Goal: Task Accomplishment & Management: Complete application form

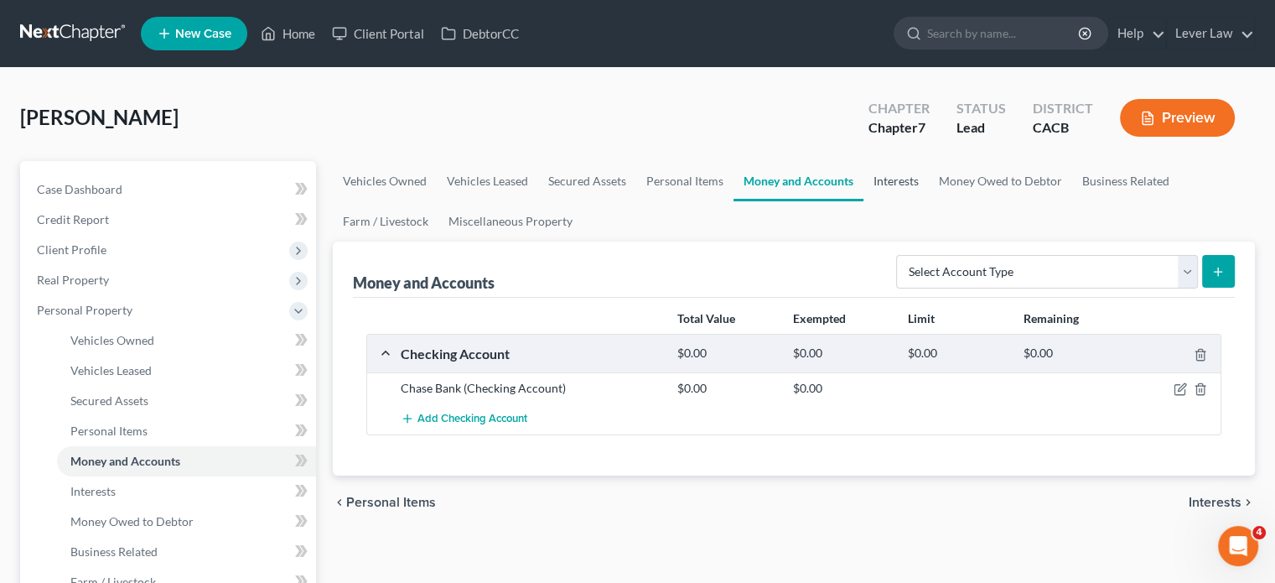
click at [891, 188] on link "Interests" at bounding box center [896, 181] width 65 height 40
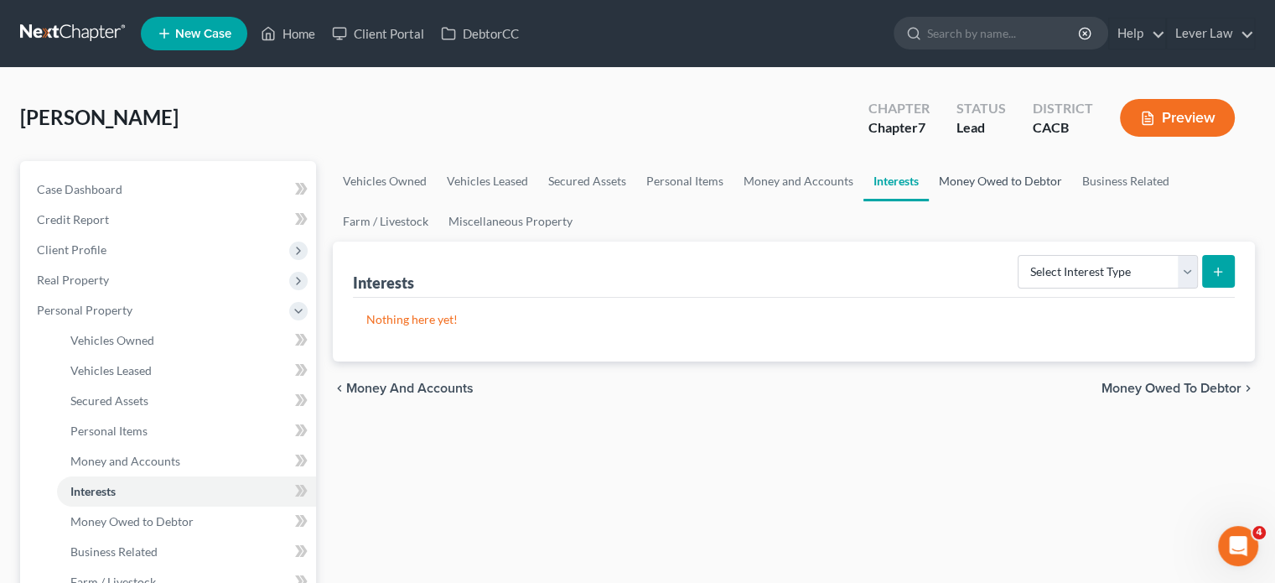
click at [961, 183] on link "Money Owed to Debtor" at bounding box center [1000, 181] width 143 height 40
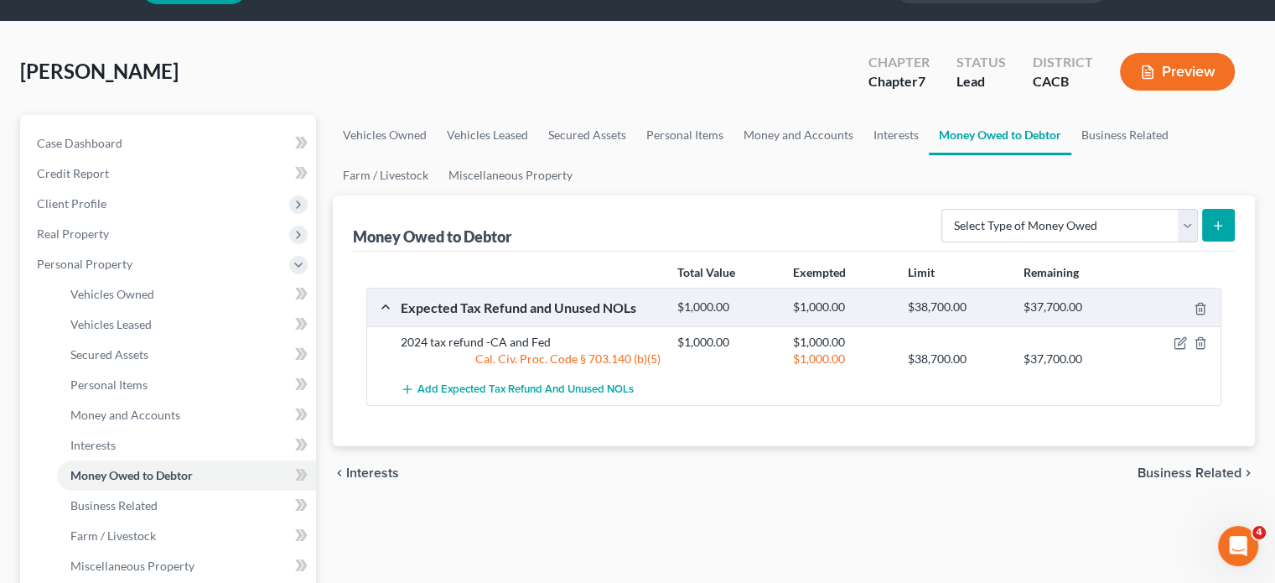
scroll to position [84, 0]
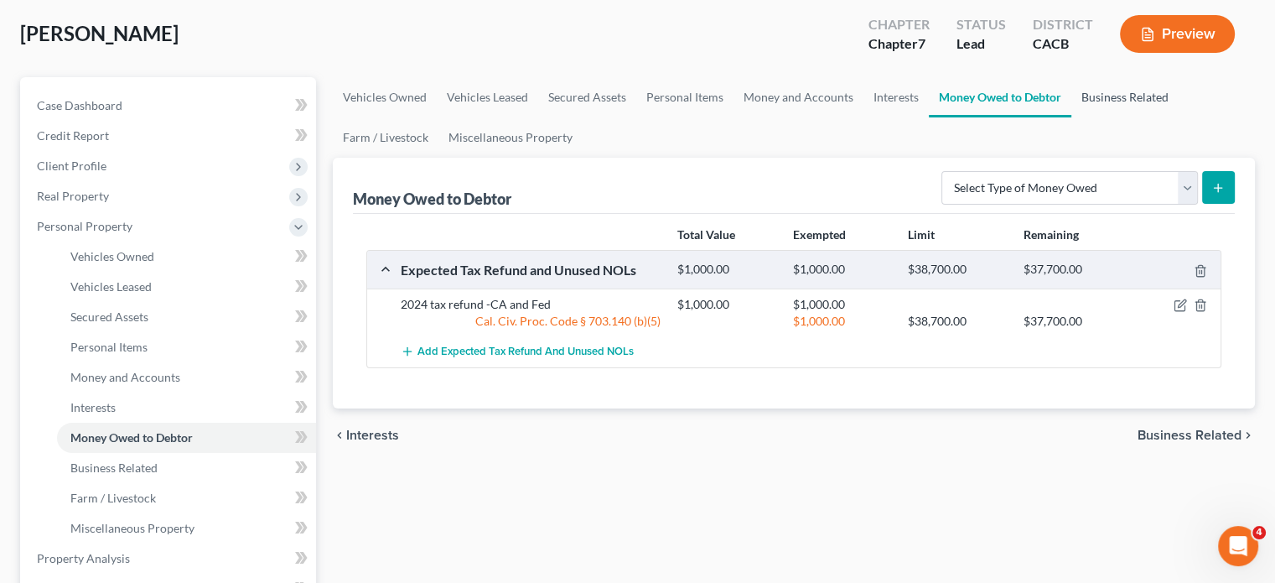
click at [1137, 101] on link "Business Related" at bounding box center [1124, 97] width 107 height 40
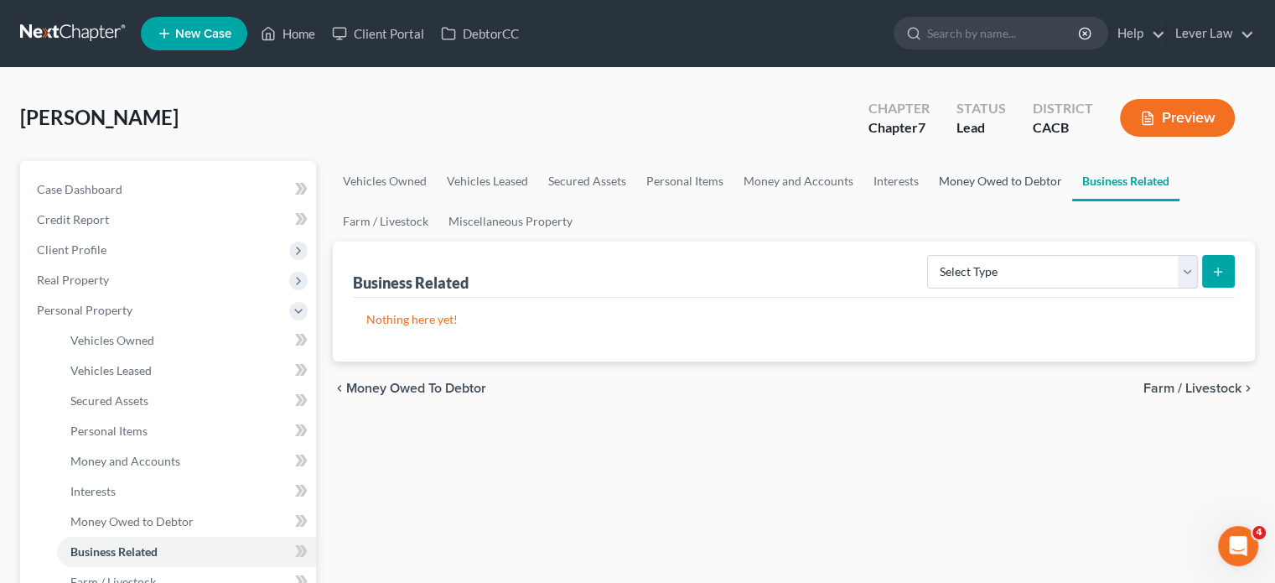
click at [1031, 185] on link "Money Owed to Debtor" at bounding box center [1000, 181] width 143 height 40
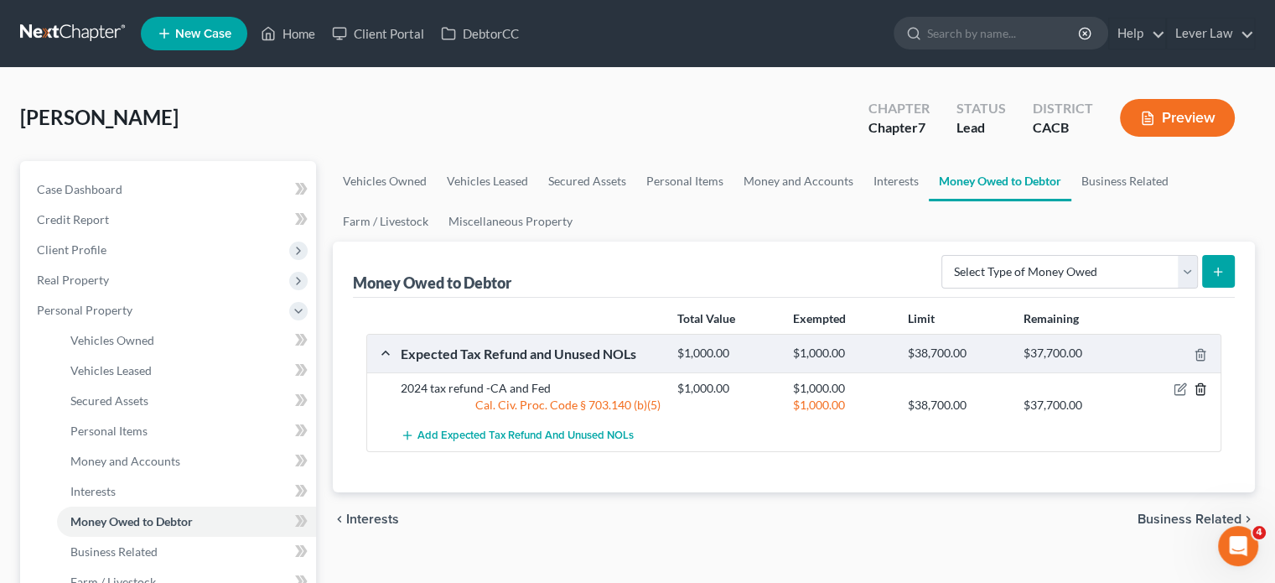
click at [1201, 387] on icon "button" at bounding box center [1200, 388] width 13 height 13
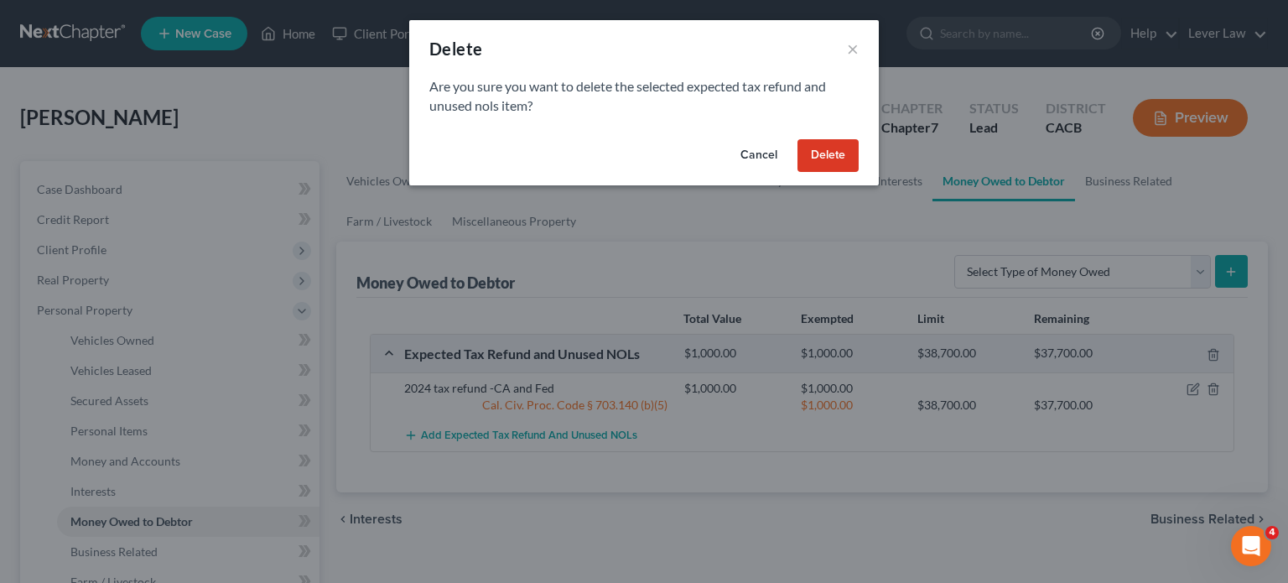
click at [815, 168] on button "Delete" at bounding box center [827, 156] width 61 height 34
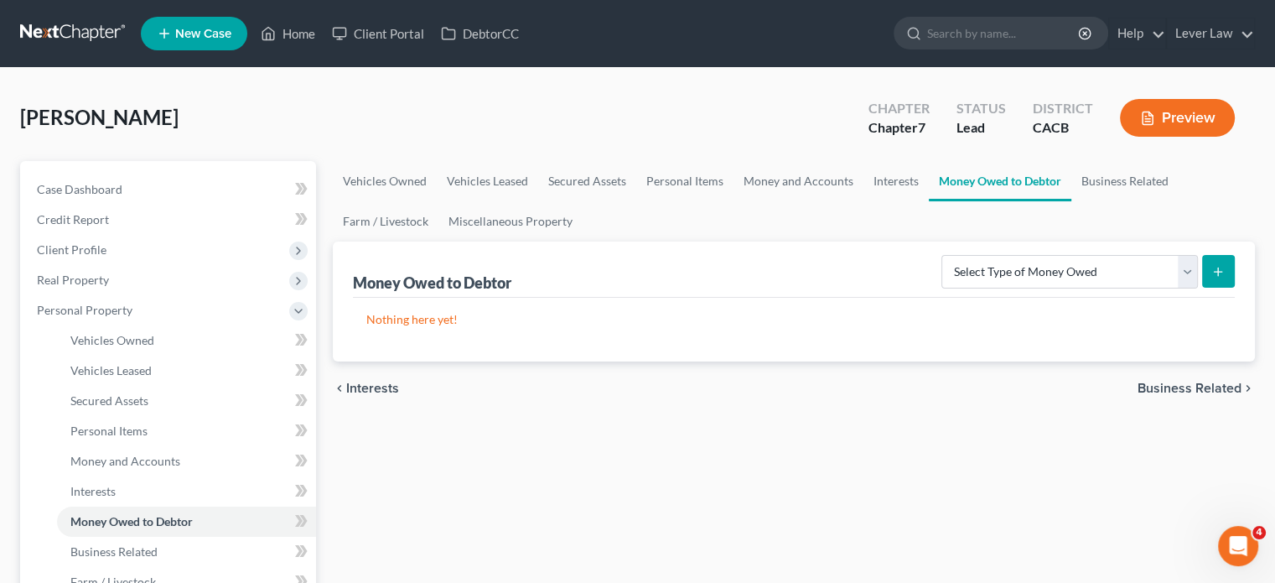
click at [1202, 283] on button "submit" at bounding box center [1218, 271] width 33 height 33
click at [1225, 271] on button "submit" at bounding box center [1218, 271] width 33 height 33
click at [1185, 274] on select "Select Type of Money Owed Accounts Receivable Alimony Child Support Claims Agai…" at bounding box center [1069, 272] width 257 height 34
select select "expected_tax_refund"
click at [945, 255] on select "Select Type of Money Owed Accounts Receivable Alimony Child Support Claims Agai…" at bounding box center [1069, 272] width 257 height 34
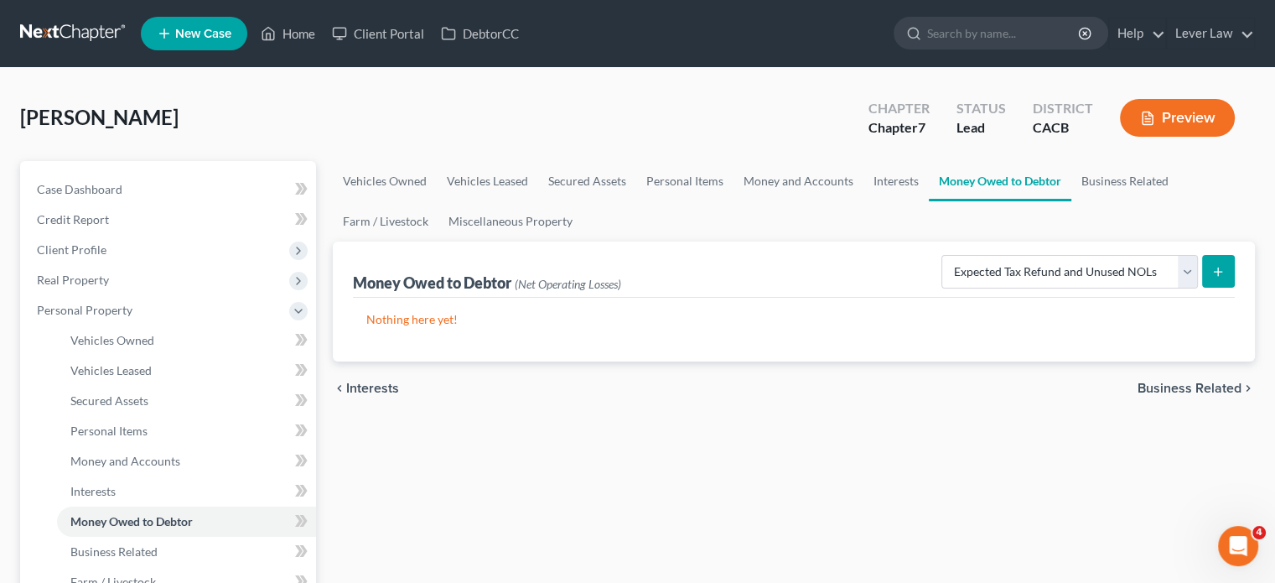
click at [1221, 272] on icon "submit" at bounding box center [1217, 271] width 13 height 13
select select "0"
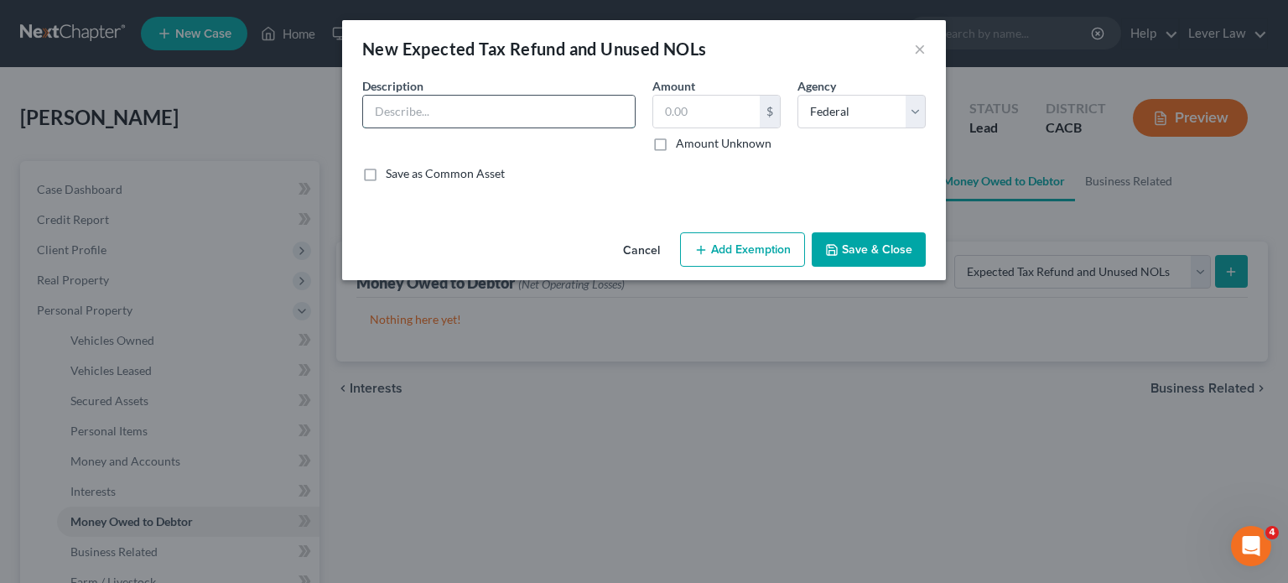
click at [547, 100] on input "text" at bounding box center [499, 112] width 272 height 32
type input "2025 Tax refund"
click at [870, 244] on button "Save & Close" at bounding box center [869, 249] width 114 height 35
